Goal: Task Accomplishment & Management: Manage account settings

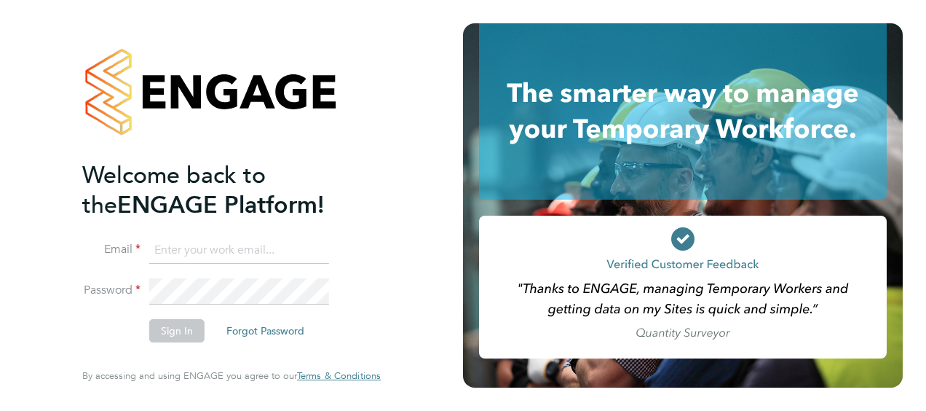
type input "[EMAIL_ADDRESS][PERSON_NAME][DOMAIN_NAME]"
click at [165, 331] on button "Sign In" at bounding box center [176, 330] width 55 height 23
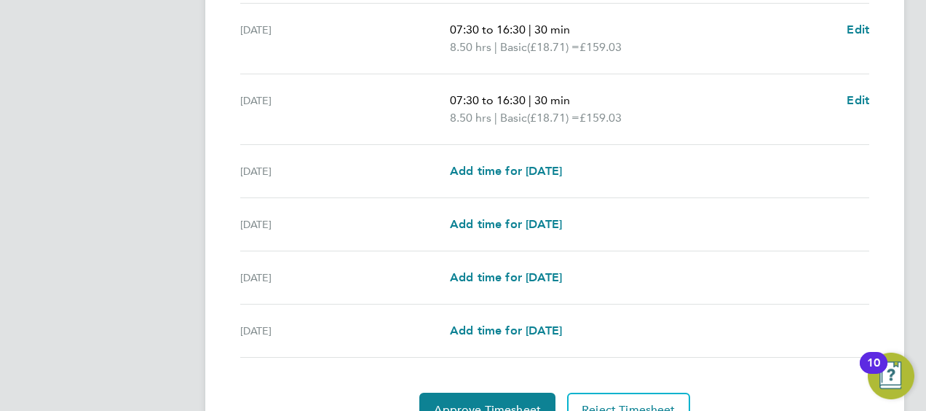
scroll to position [582, 0]
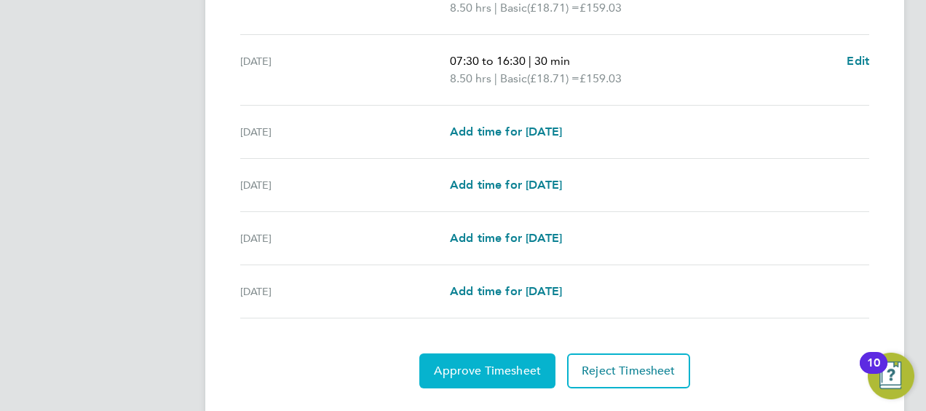
click at [479, 363] on span "Approve Timesheet" at bounding box center [487, 370] width 107 height 15
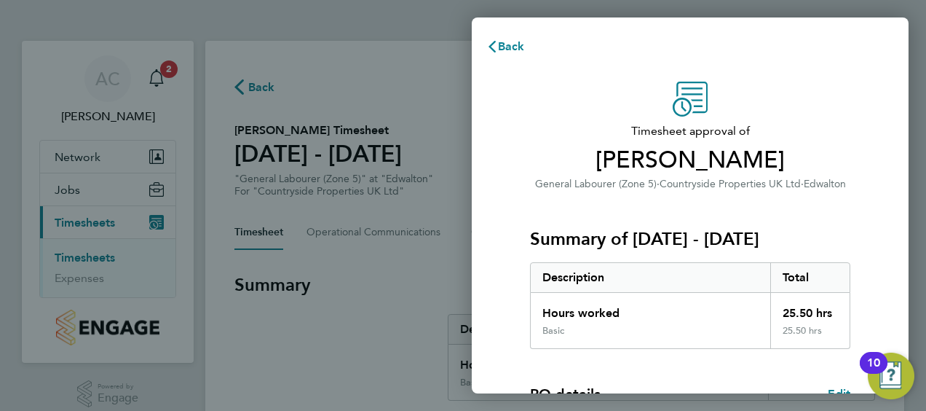
click at [875, 243] on div "Timesheet approval of [PERSON_NAME] General Labourer (Zone 5) · Countryside Pro…" at bounding box center [690, 372] width 437 height 616
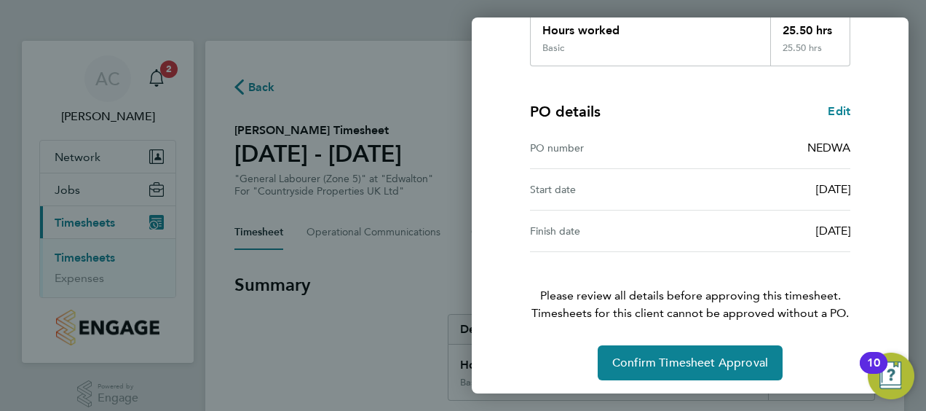
scroll to position [285, 0]
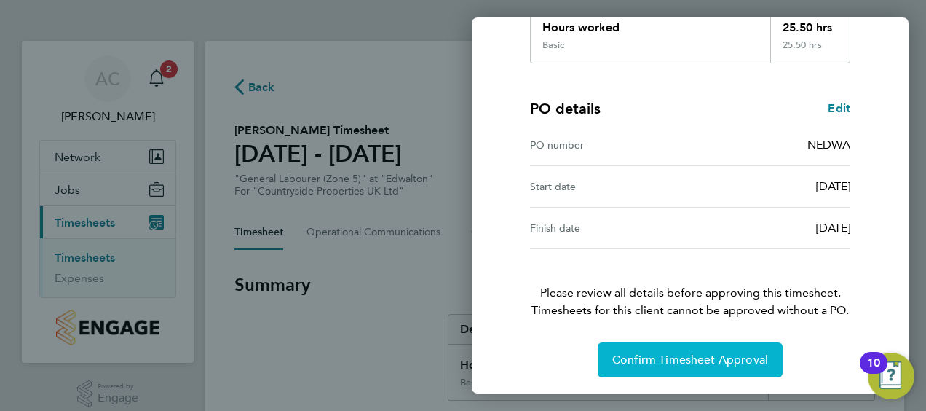
click at [687, 360] on span "Confirm Timesheet Approval" at bounding box center [690, 359] width 156 height 15
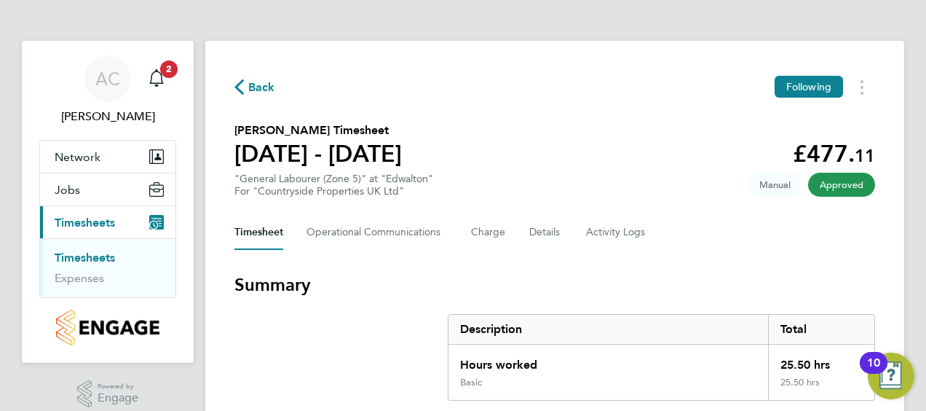
click at [89, 255] on link "Timesheets" at bounding box center [85, 257] width 60 height 14
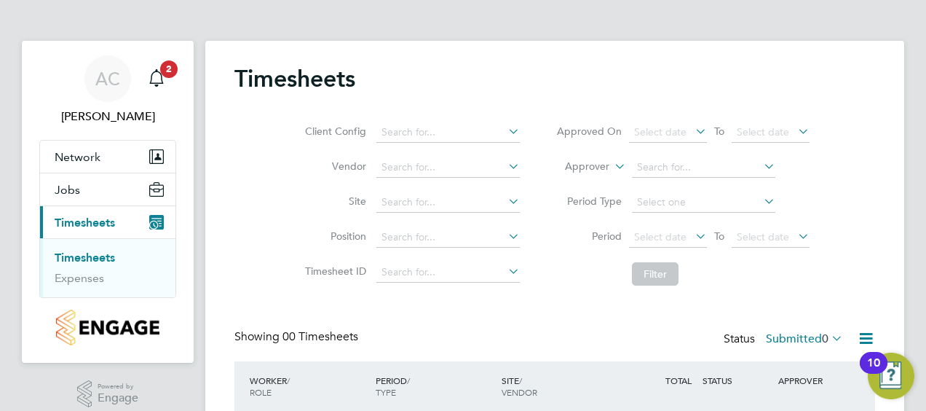
click at [576, 303] on div "Timesheets Client Config Vendor Site Position Timesheet ID Approved On Select d…" at bounding box center [554, 271] width 641 height 415
click at [162, 86] on icon "Main navigation" at bounding box center [156, 77] width 17 height 17
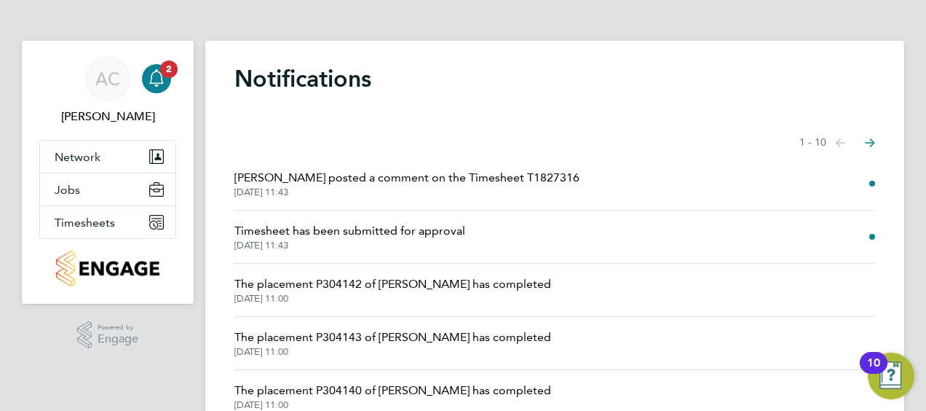
click at [536, 238] on li "Timesheet has been submitted for approval 23 Sep 2025, 11:43" at bounding box center [554, 236] width 641 height 53
click at [385, 240] on span "23 Sep 2025, 11:43" at bounding box center [349, 245] width 231 height 12
